Goal: Task Accomplishment & Management: Use online tool/utility

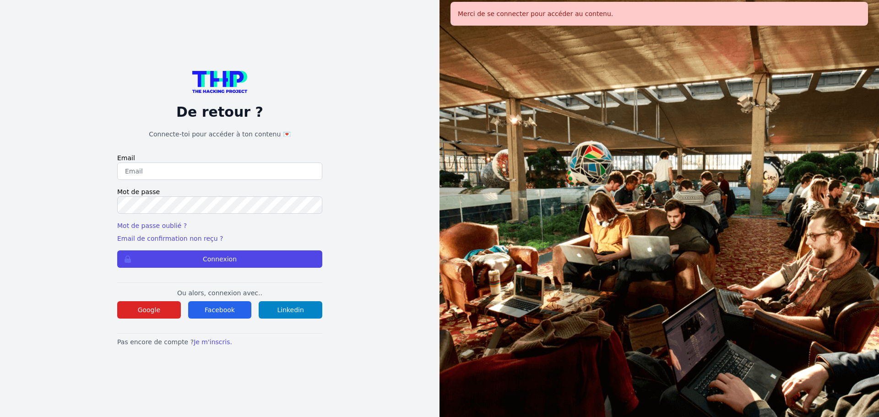
click at [192, 171] on input "email" at bounding box center [219, 170] width 205 height 17
type input "melody_stephan@icloud.com"
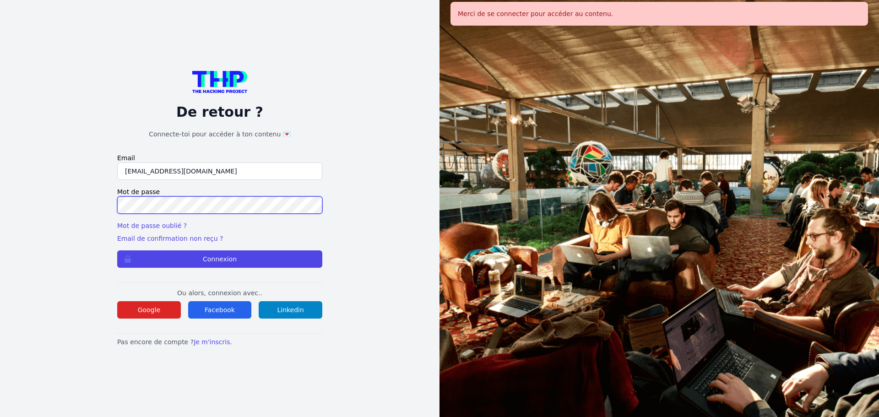
click at [117, 250] on button "Connexion" at bounding box center [219, 258] width 205 height 17
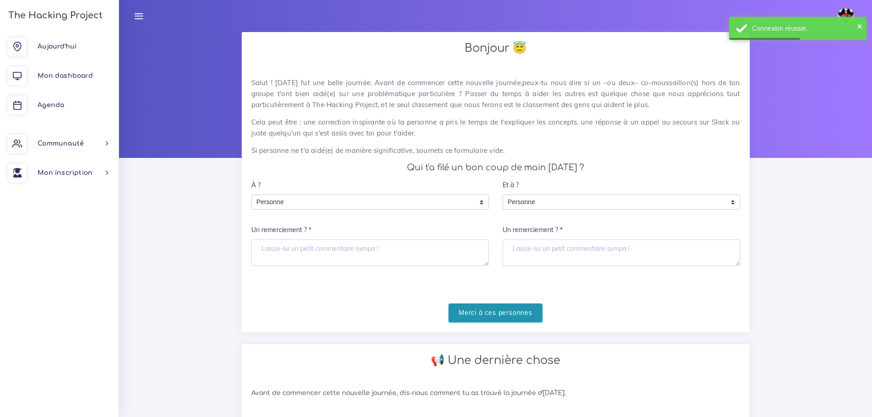
click at [520, 308] on input "Merci à ces personnes" at bounding box center [496, 312] width 94 height 19
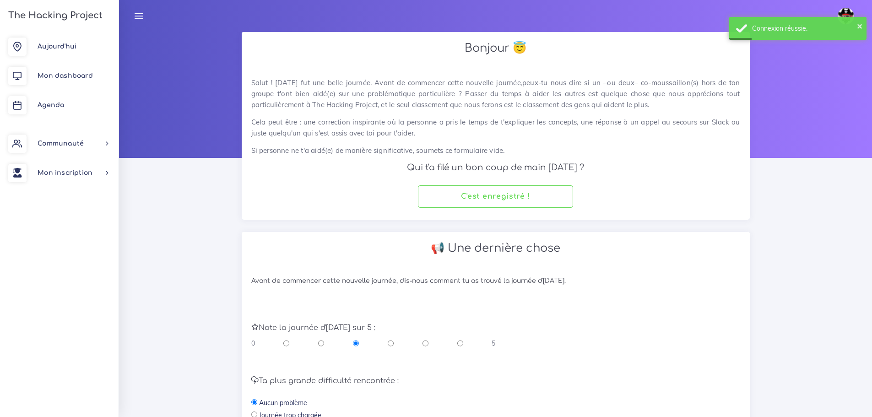
click at [426, 344] on input "radio" at bounding box center [425, 343] width 6 height 9
radio input "true"
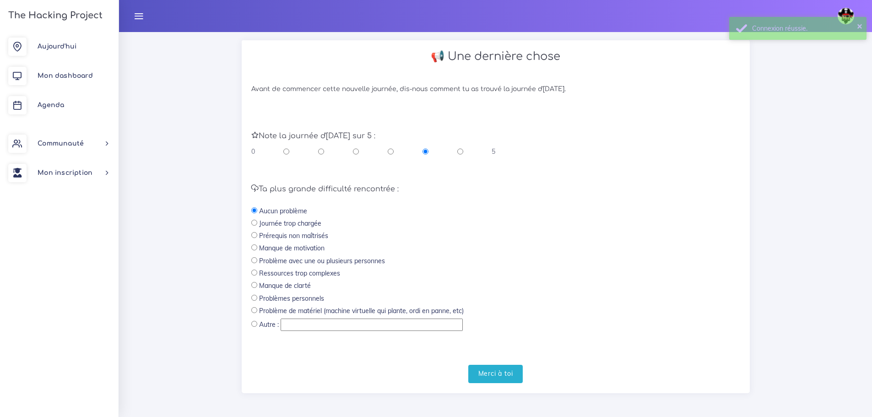
scroll to position [194, 0]
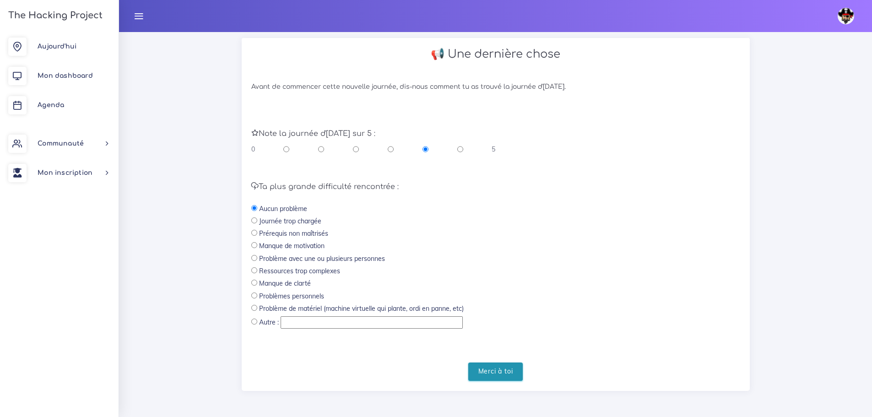
click at [479, 370] on input "Merci à toi" at bounding box center [495, 372] width 55 height 19
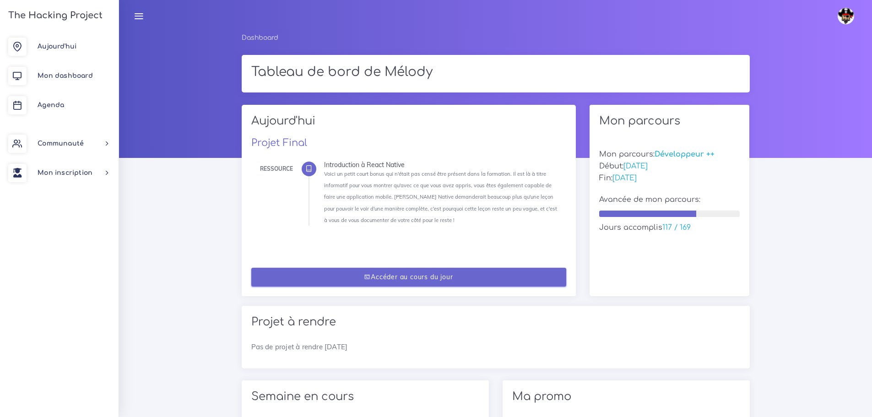
click at [484, 281] on link "Accéder au cours du jour" at bounding box center [408, 277] width 315 height 19
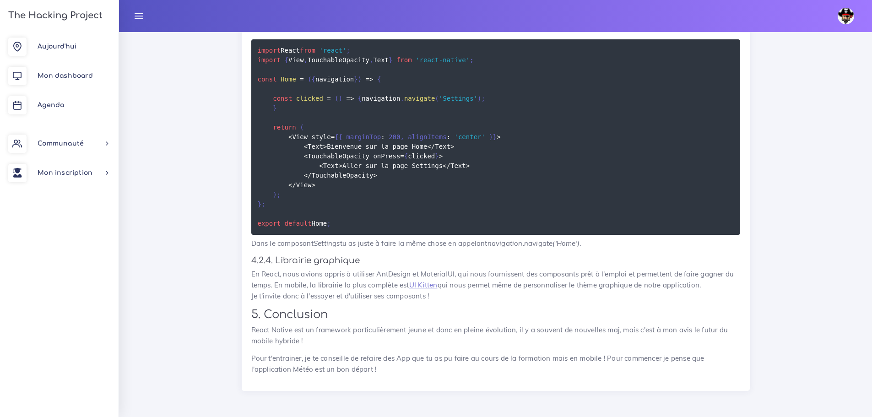
scroll to position [3188, 0]
